Goal: Navigation & Orientation: Go to known website

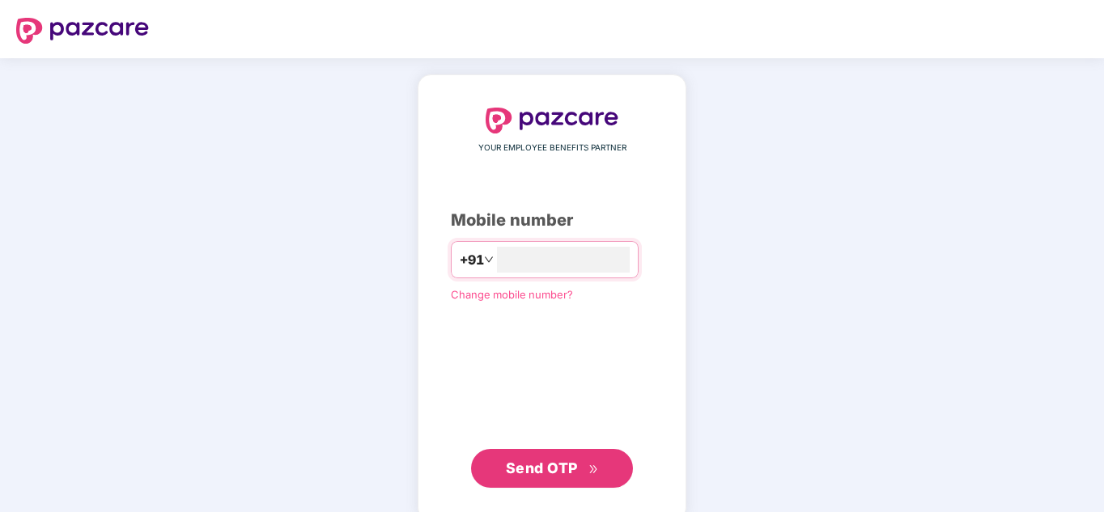
type input "**********"
click at [642, 480] on div "Send OTP" at bounding box center [552, 468] width 202 height 39
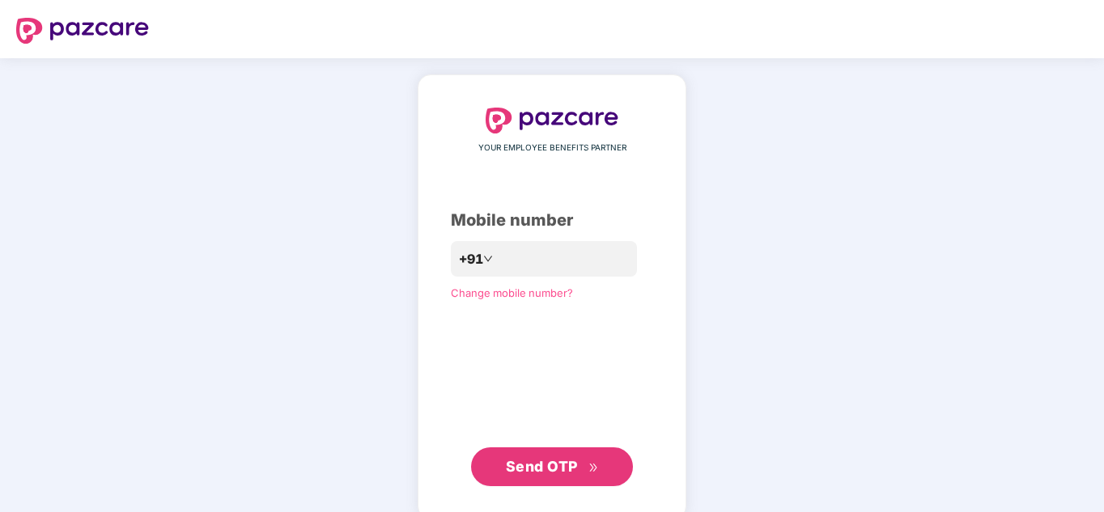
click at [617, 464] on button "Send OTP" at bounding box center [552, 466] width 162 height 39
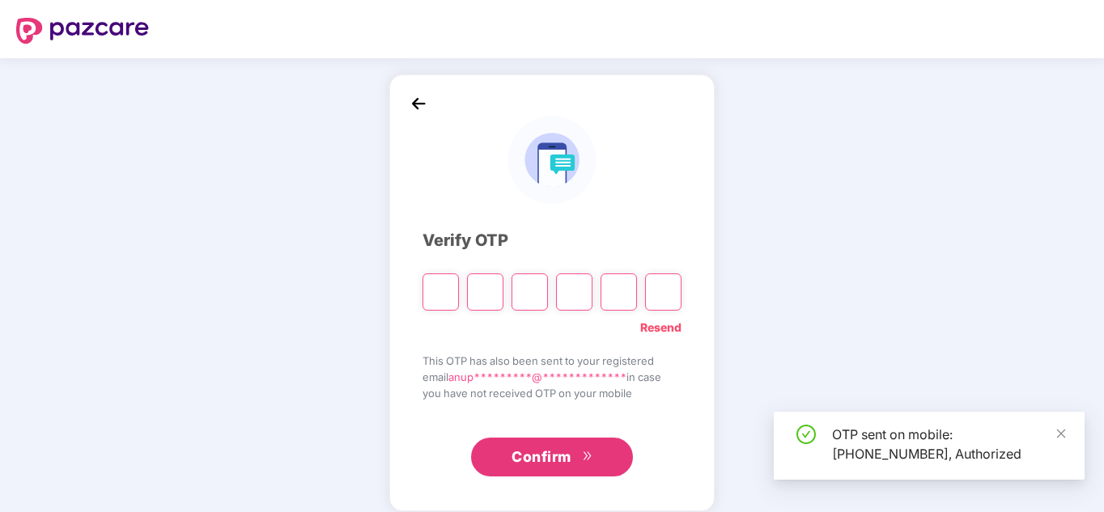
scroll to position [15, 0]
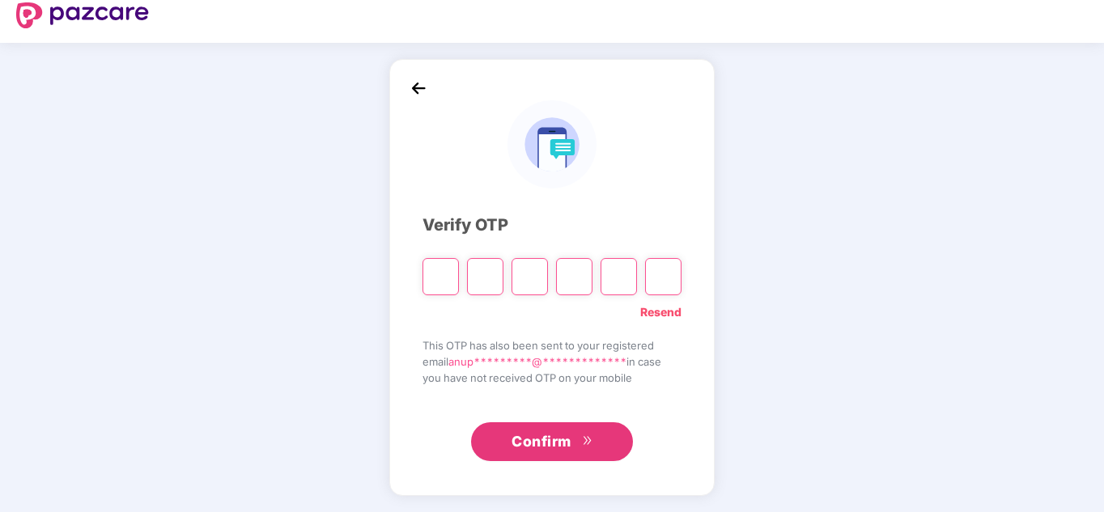
type input "*"
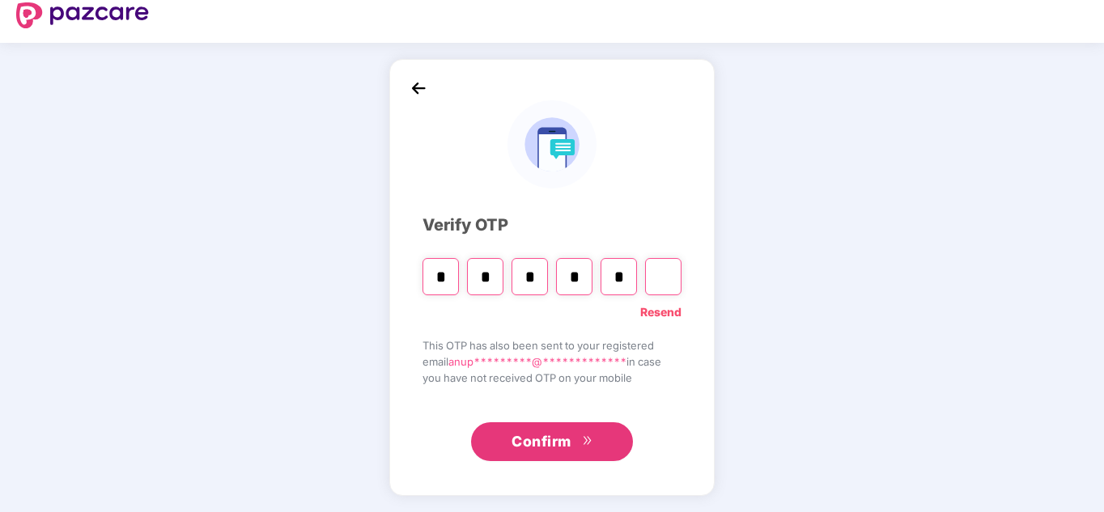
type input "*"
